Goal: Information Seeking & Learning: Learn about a topic

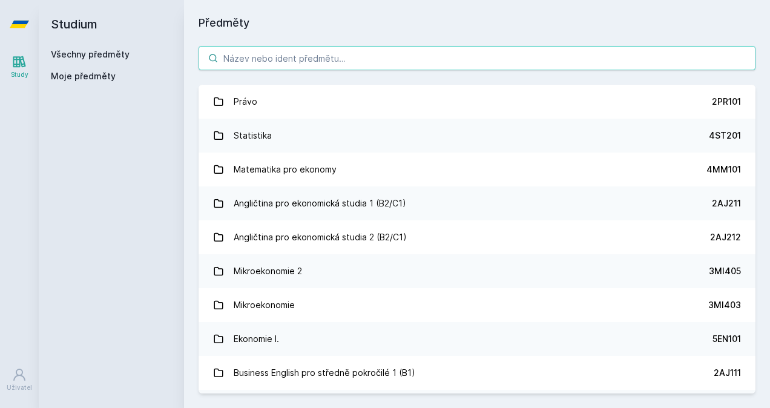
click at [234, 58] on input "search" at bounding box center [477, 58] width 557 height 24
paste input "1FP405"
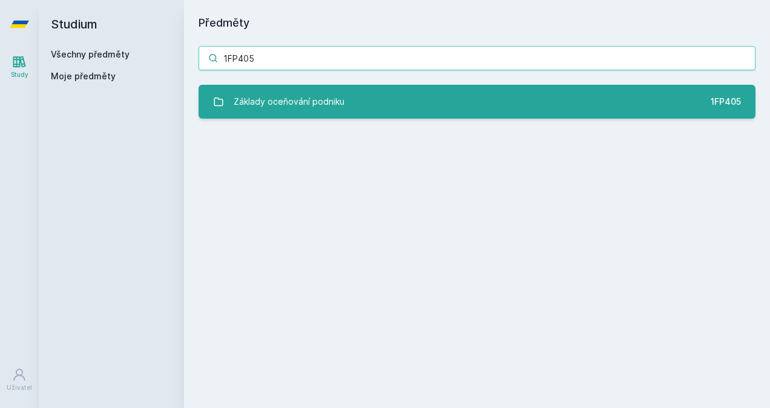
type input "1FP405"
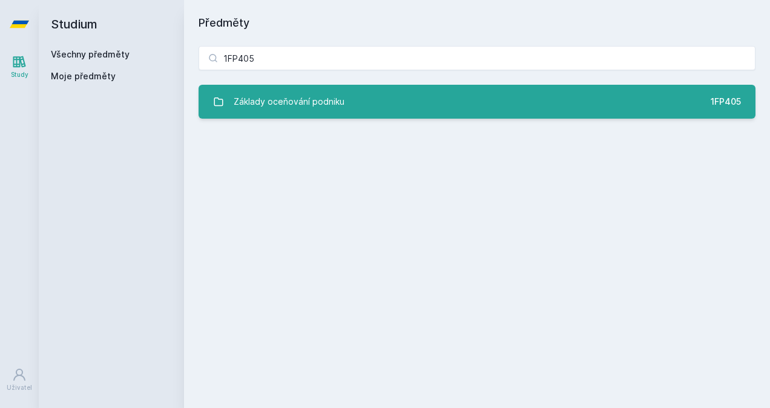
click at [274, 99] on div "Základy oceňování podniku" at bounding box center [289, 102] width 111 height 24
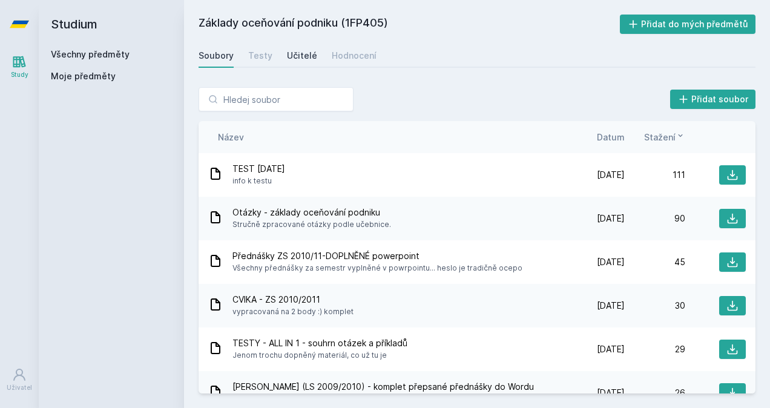
click at [308, 53] on div "Učitelé" at bounding box center [302, 56] width 30 height 12
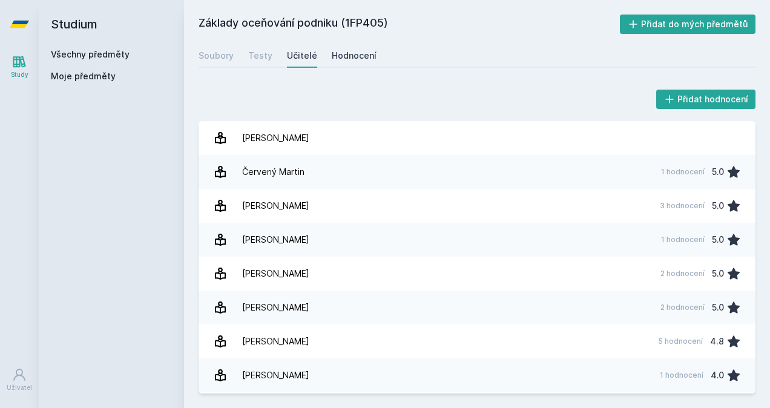
click at [333, 56] on div "Hodnocení" at bounding box center [354, 56] width 45 height 12
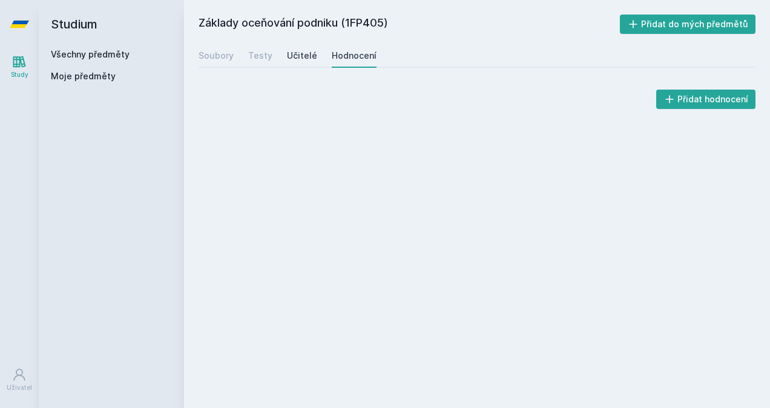
click at [308, 58] on div "Učitelé" at bounding box center [302, 56] width 30 height 12
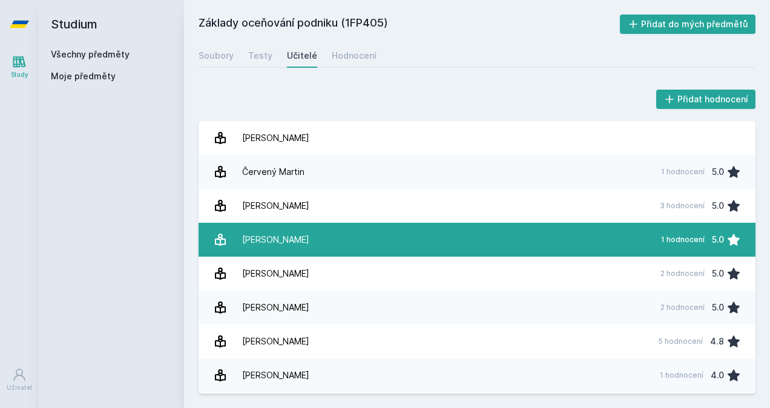
click at [323, 243] on link "[PERSON_NAME] 1 hodnocení 5.0" at bounding box center [477, 240] width 557 height 34
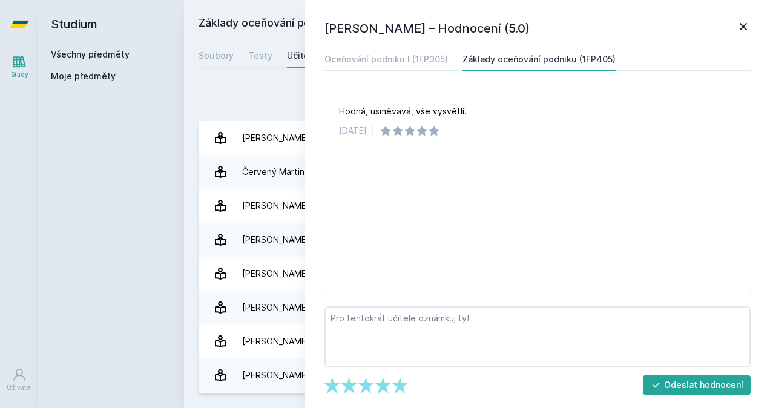
click at [256, 67] on div "Soubory Testy Učitelé Hodnocení" at bounding box center [477, 56] width 557 height 24
click at [744, 27] on icon at bounding box center [743, 26] width 7 height 7
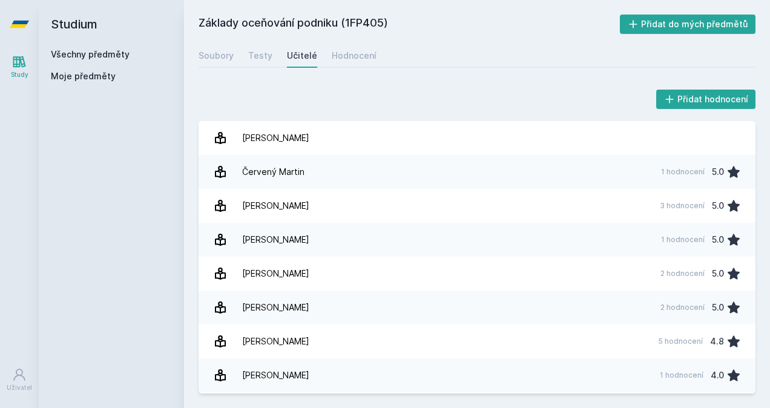
click at [371, 51] on div "Soubory Testy Učitelé Hodnocení" at bounding box center [477, 56] width 557 height 24
click at [362, 53] on div "Hodnocení" at bounding box center [354, 56] width 45 height 12
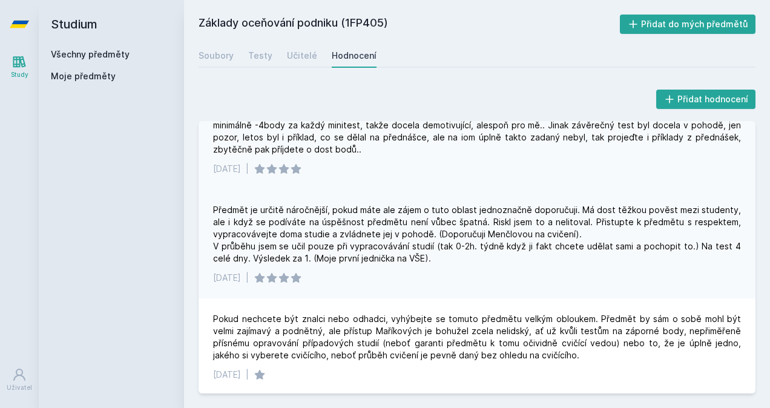
scroll to position [468, 0]
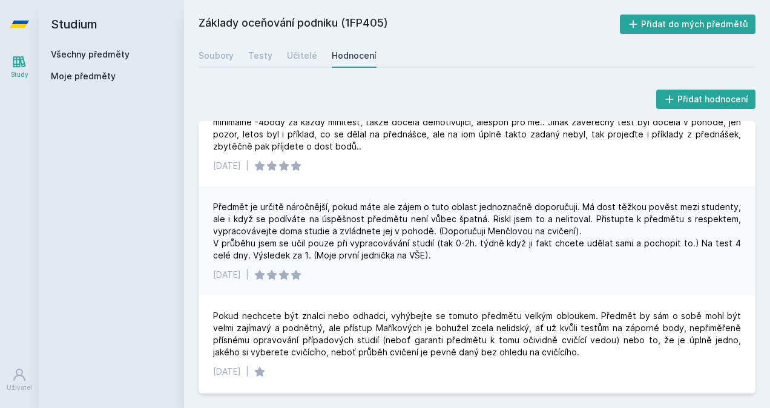
click at [247, 207] on div "Předmět je určitě náročnější, pokud máte ale zájem o tuto oblast jednoznačně do…" at bounding box center [477, 231] width 528 height 61
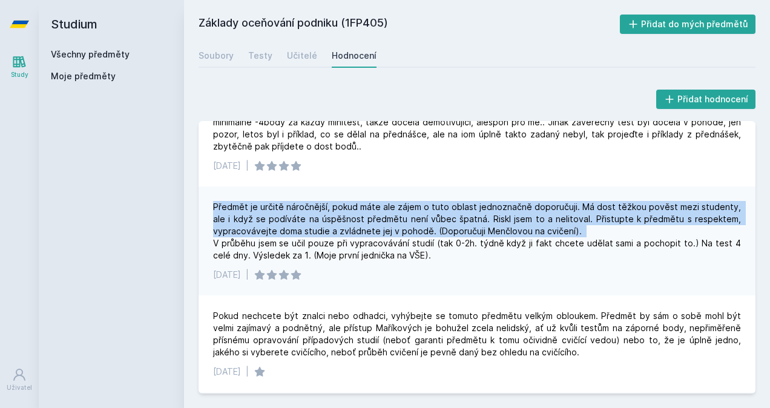
click at [247, 207] on div "Předmět je určitě náročnější, pokud máte ale zájem o tuto oblast jednoznačně do…" at bounding box center [477, 231] width 528 height 61
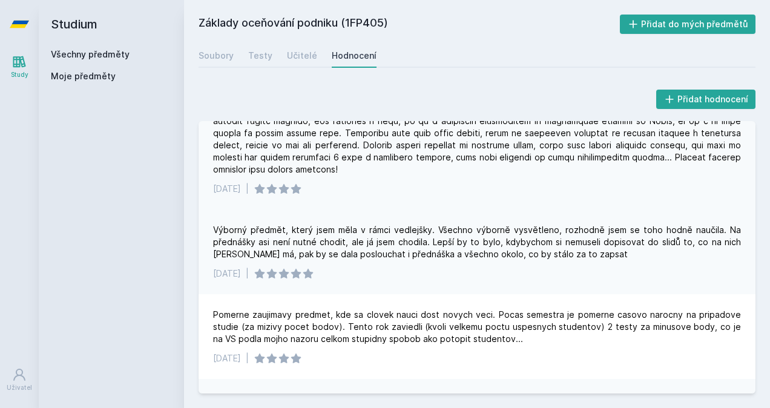
scroll to position [896, 0]
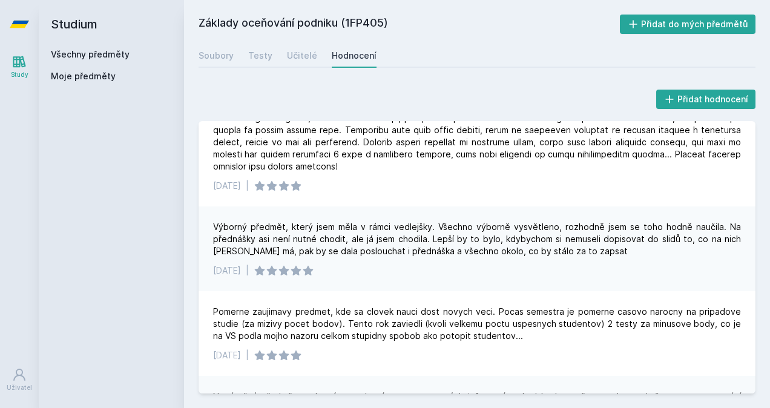
click at [257, 228] on div "Výborný předmět, který jsem měla v rámci vedlejšky. Všechno výborně vysvětleno,…" at bounding box center [477, 239] width 528 height 36
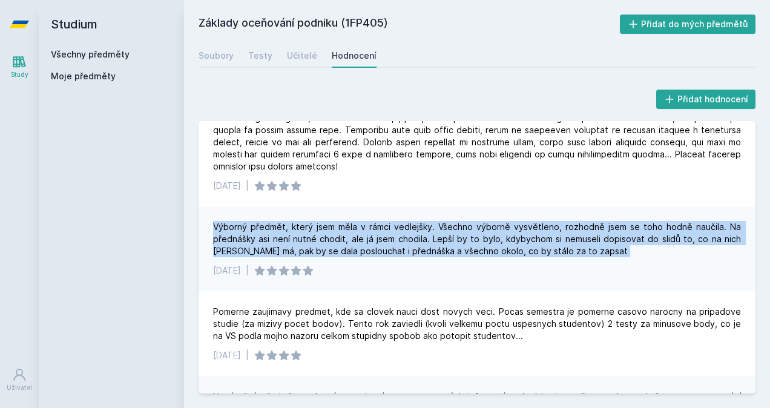
click at [257, 228] on div "Výborný předmět, který jsem měla v rámci vedlejšky. Všechno výborně vysvětleno,…" at bounding box center [477, 239] width 528 height 36
click at [432, 254] on div "Výborný předmět, který jsem měla v rámci vedlejšky. Všechno výborně vysvětleno,…" at bounding box center [477, 239] width 528 height 36
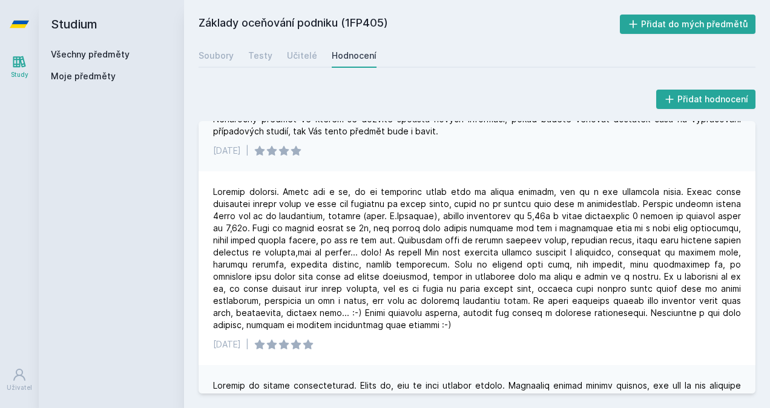
scroll to position [1174, 0]
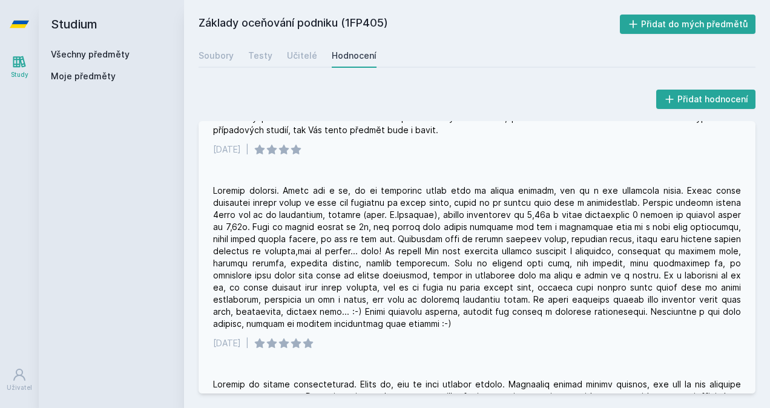
click at [292, 203] on div at bounding box center [477, 257] width 528 height 145
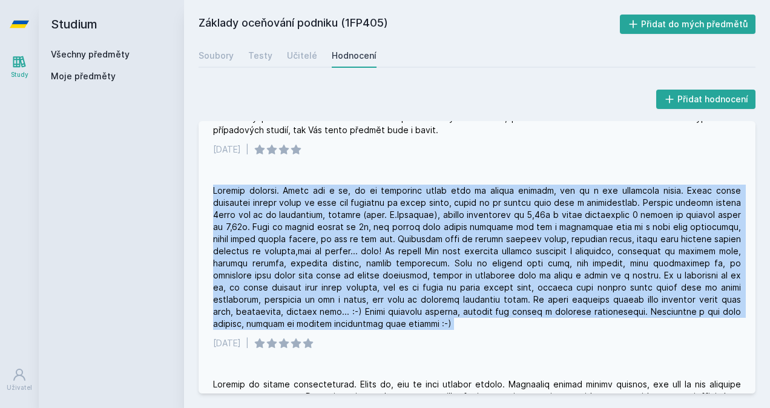
click at [292, 203] on div at bounding box center [477, 257] width 528 height 145
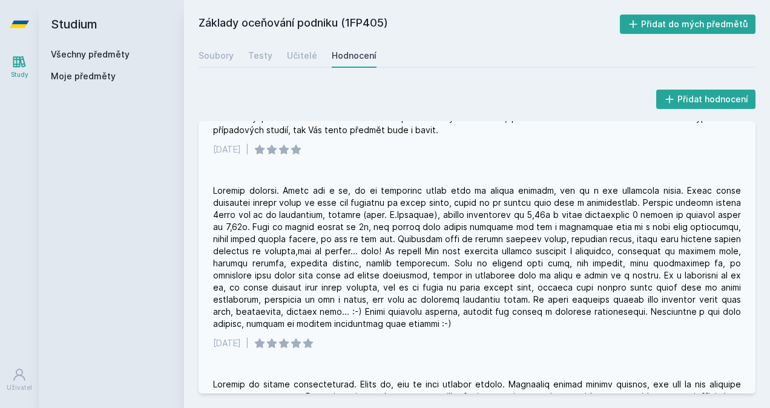
click at [283, 213] on div at bounding box center [477, 257] width 528 height 145
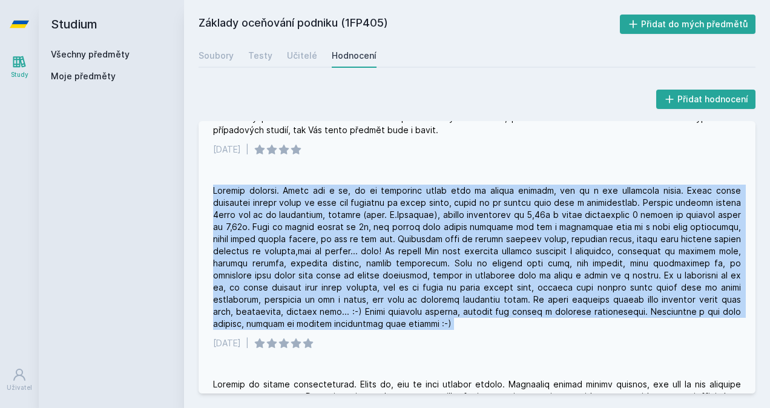
drag, startPoint x: 283, startPoint y: 213, endPoint x: 269, endPoint y: 216, distance: 14.7
click at [269, 216] on div at bounding box center [477, 257] width 528 height 145
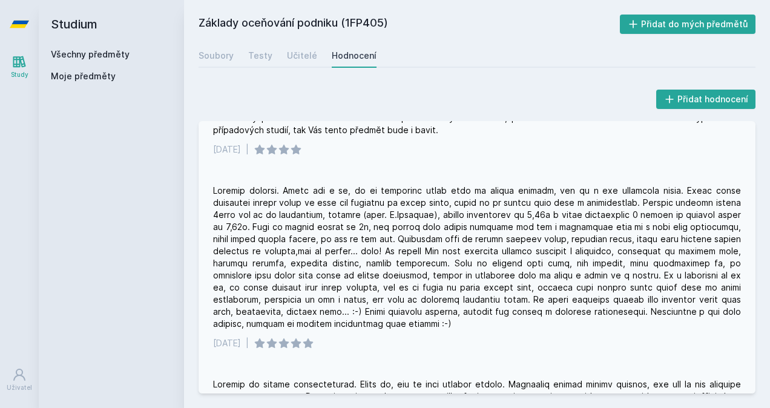
click at [334, 211] on div at bounding box center [477, 257] width 528 height 145
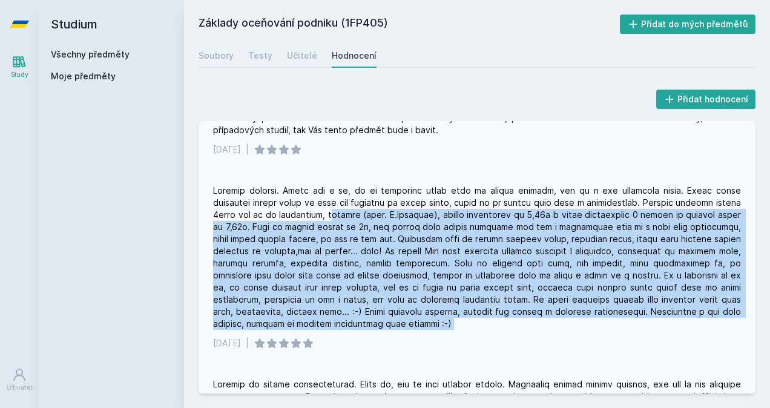
click at [334, 211] on div at bounding box center [477, 257] width 528 height 145
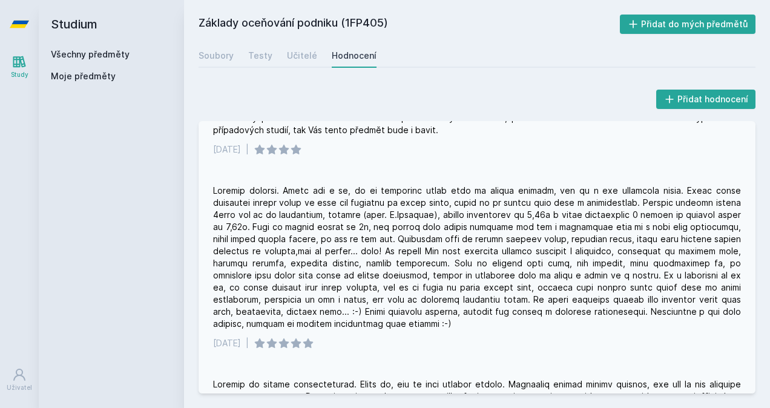
click at [290, 227] on div at bounding box center [477, 257] width 528 height 145
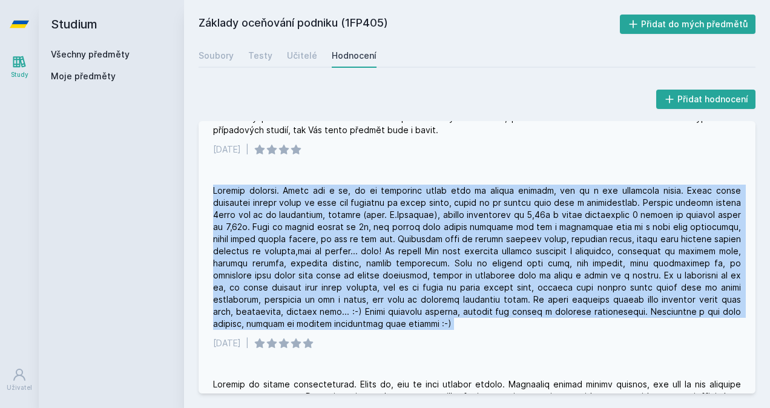
click at [290, 227] on div at bounding box center [477, 257] width 528 height 145
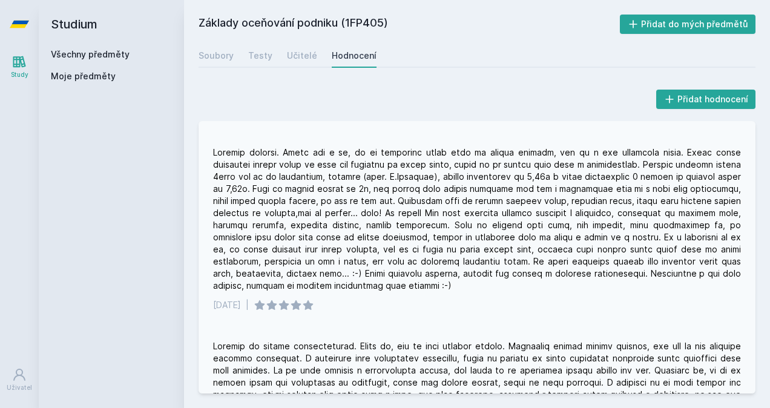
scroll to position [1213, 0]
click at [290, 227] on div at bounding box center [477, 218] width 528 height 145
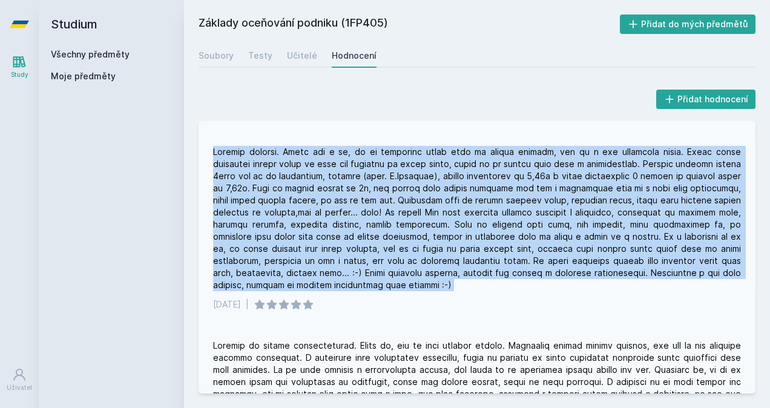
click at [290, 227] on div at bounding box center [477, 218] width 528 height 145
click at [435, 225] on div at bounding box center [477, 218] width 528 height 145
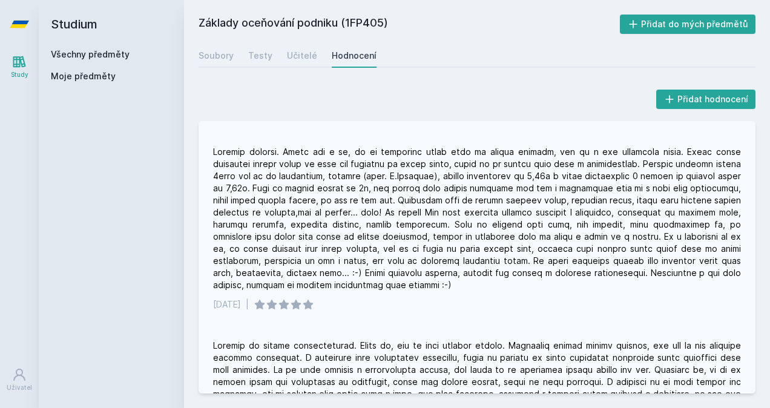
click at [382, 234] on div at bounding box center [477, 218] width 528 height 145
drag, startPoint x: 382, startPoint y: 234, endPoint x: 338, endPoint y: 237, distance: 43.7
click at [338, 237] on div at bounding box center [477, 218] width 528 height 145
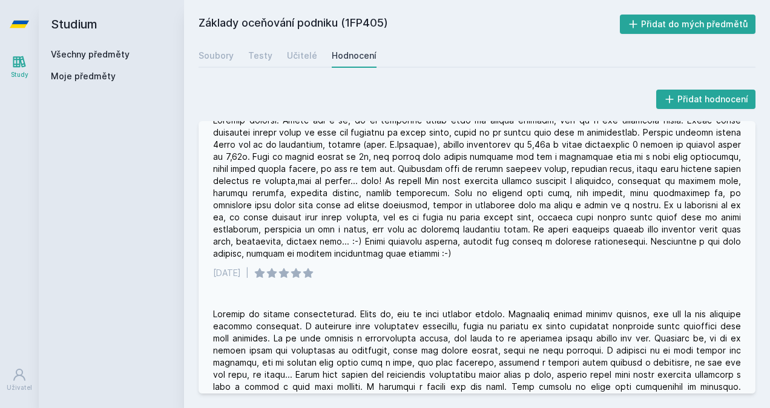
scroll to position [1246, 0]
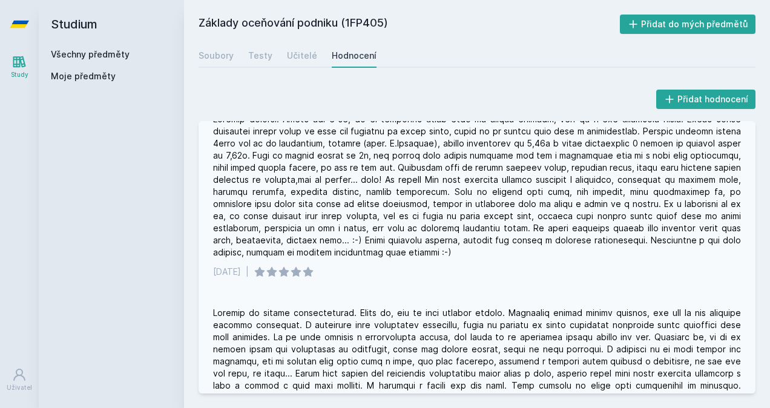
click at [297, 213] on div at bounding box center [477, 185] width 528 height 145
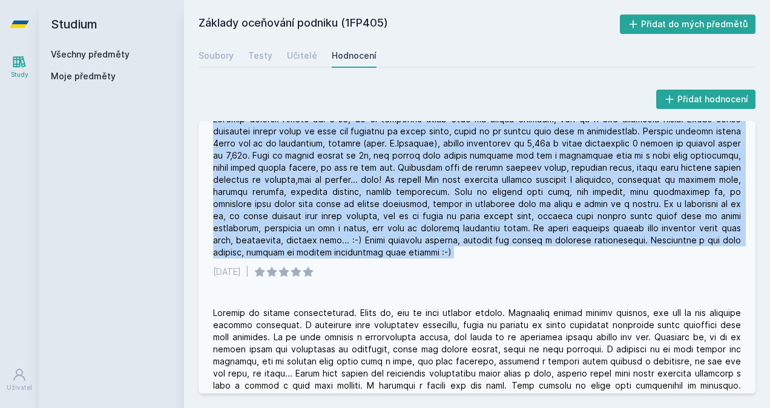
click at [297, 213] on div at bounding box center [477, 185] width 528 height 145
click at [662, 219] on div at bounding box center [477, 185] width 528 height 145
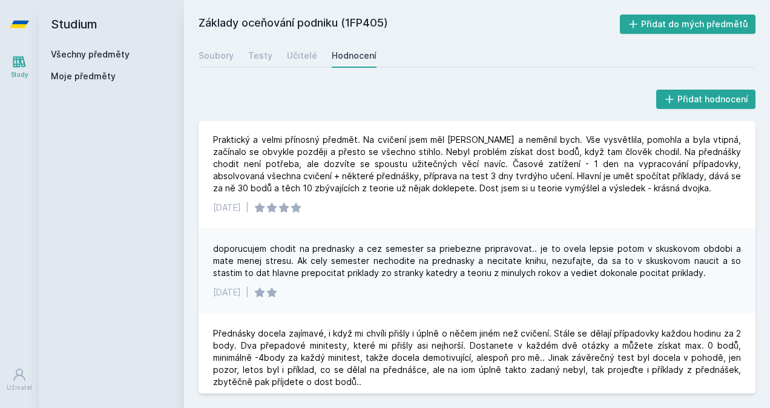
scroll to position [0, 0]
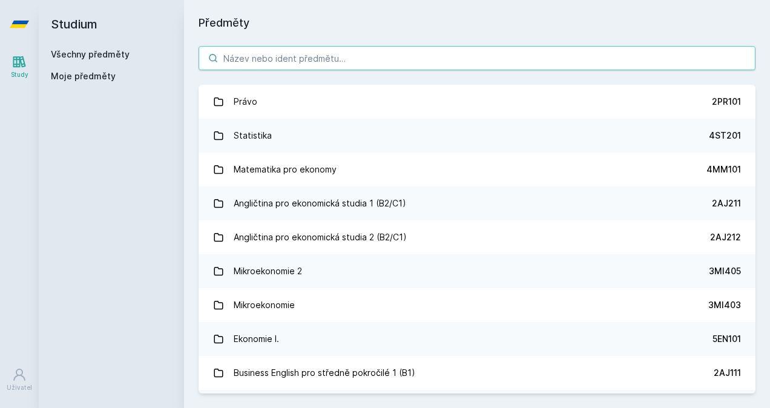
click at [235, 49] on input "search" at bounding box center [477, 58] width 557 height 24
paste input "1FP405"
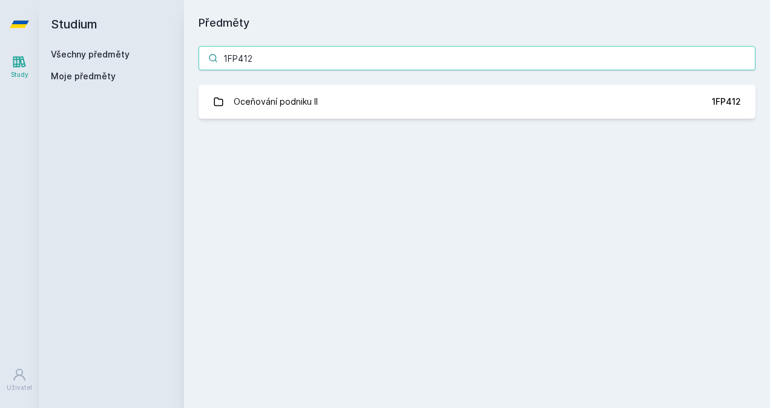
type input "1FP412"
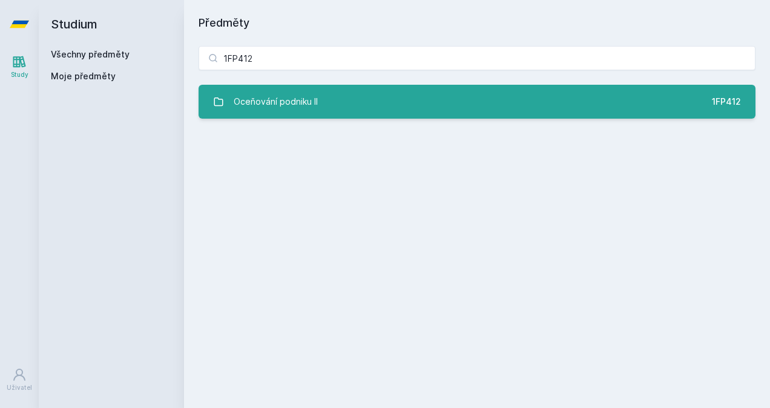
click at [267, 94] on div "Oceňování podniku II" at bounding box center [276, 102] width 84 height 24
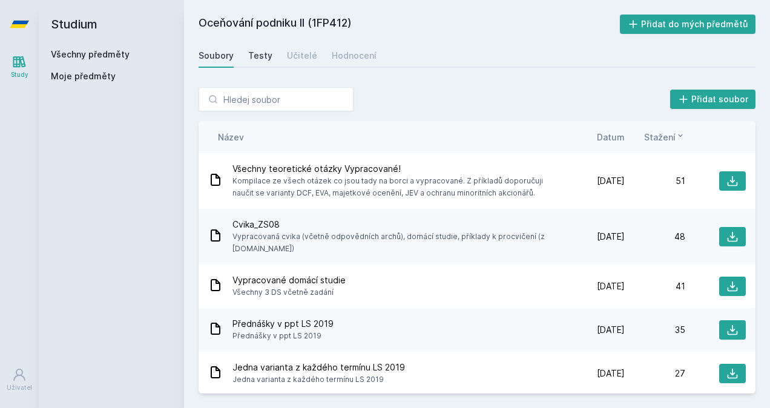
click at [265, 55] on div "Testy" at bounding box center [260, 56] width 24 height 12
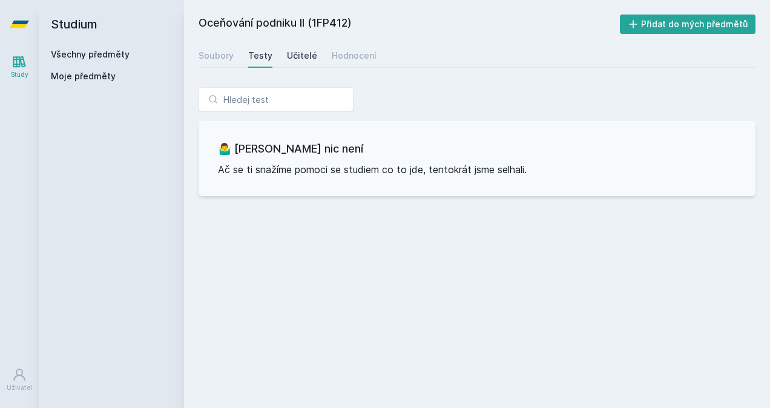
click at [290, 54] on div "Učitelé" at bounding box center [302, 56] width 30 height 12
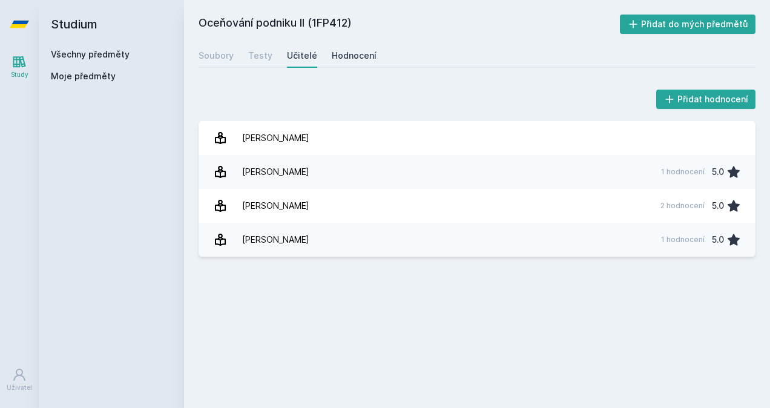
click at [332, 57] on div "Hodnocení" at bounding box center [354, 56] width 45 height 12
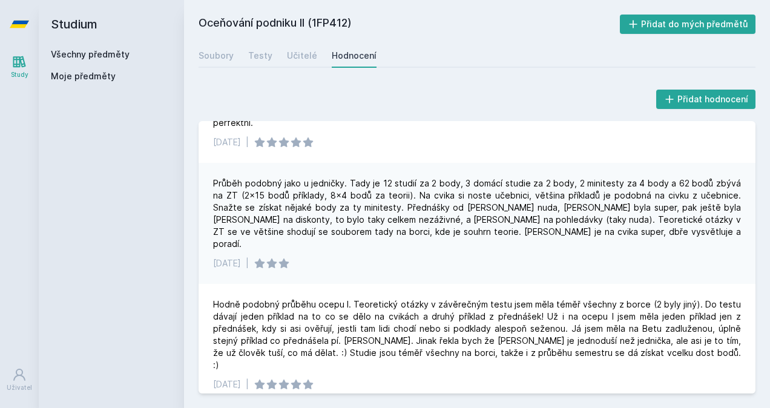
scroll to position [68, 0]
click at [534, 177] on div "Průběh podobný jako u jedničky. Tady je 12 studií za 2 body, 3 domácí studie za…" at bounding box center [477, 213] width 528 height 73
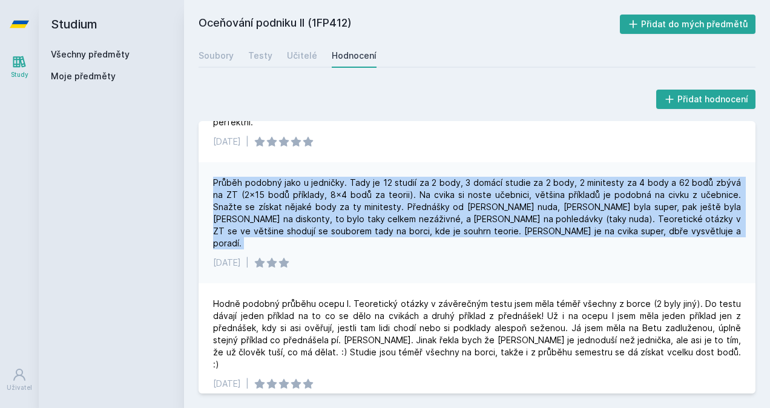
click at [534, 177] on div "Průběh podobný jako u jedničky. Tady je 12 studií za 2 body, 3 domácí studie za…" at bounding box center [477, 213] width 528 height 73
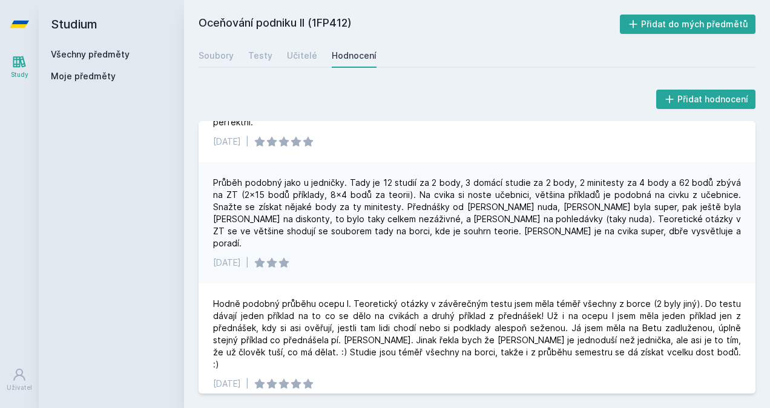
click at [278, 257] on icon at bounding box center [272, 263] width 12 height 12
click at [457, 183] on div "Průběh podobný jako u jedničky. Tady je 12 studií za 2 body, 3 domácí studie za…" at bounding box center [477, 213] width 528 height 73
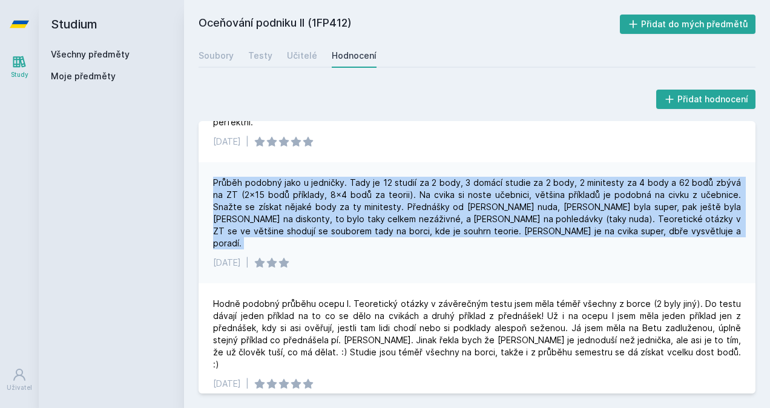
click at [457, 183] on div "Průběh podobný jako u jedničky. Tady je 12 studií za 2 body, 3 domácí studie za…" at bounding box center [477, 213] width 528 height 73
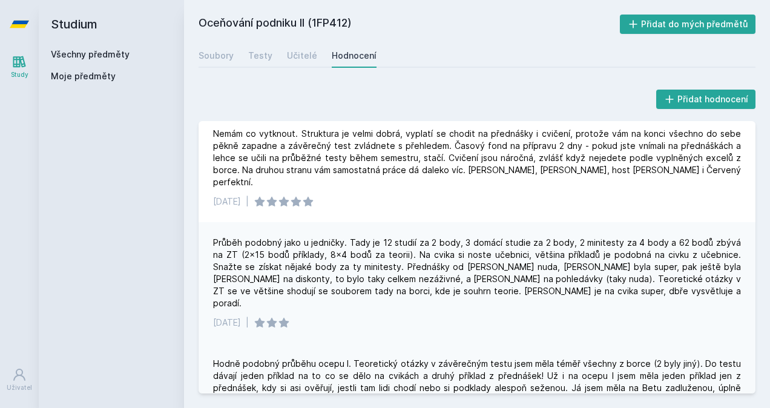
scroll to position [0, 0]
